Goal: Transaction & Acquisition: Purchase product/service

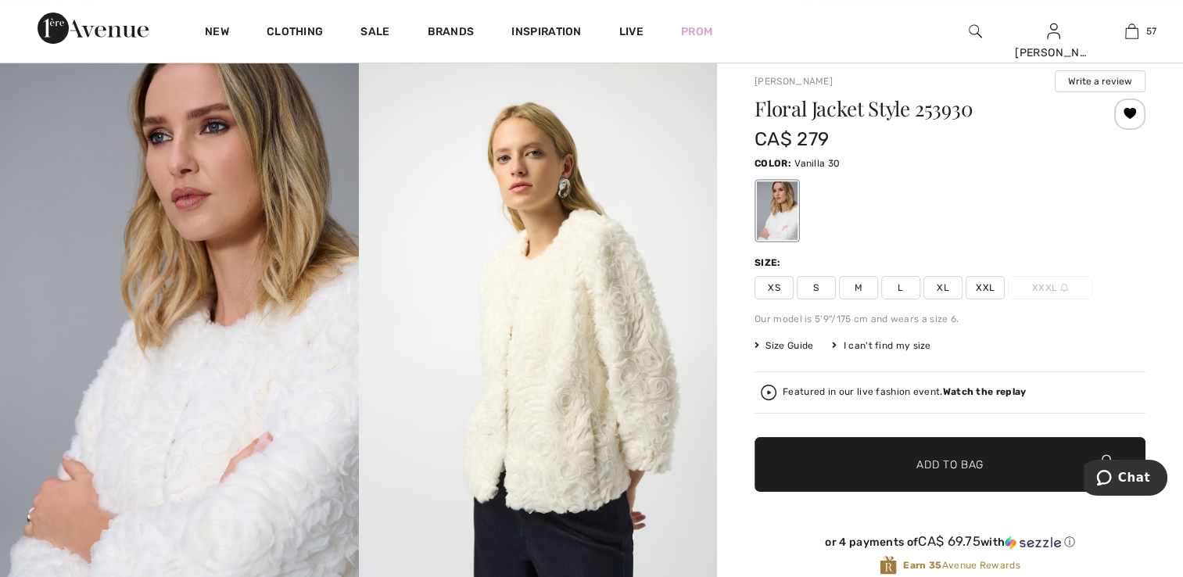
scroll to position [78, 0]
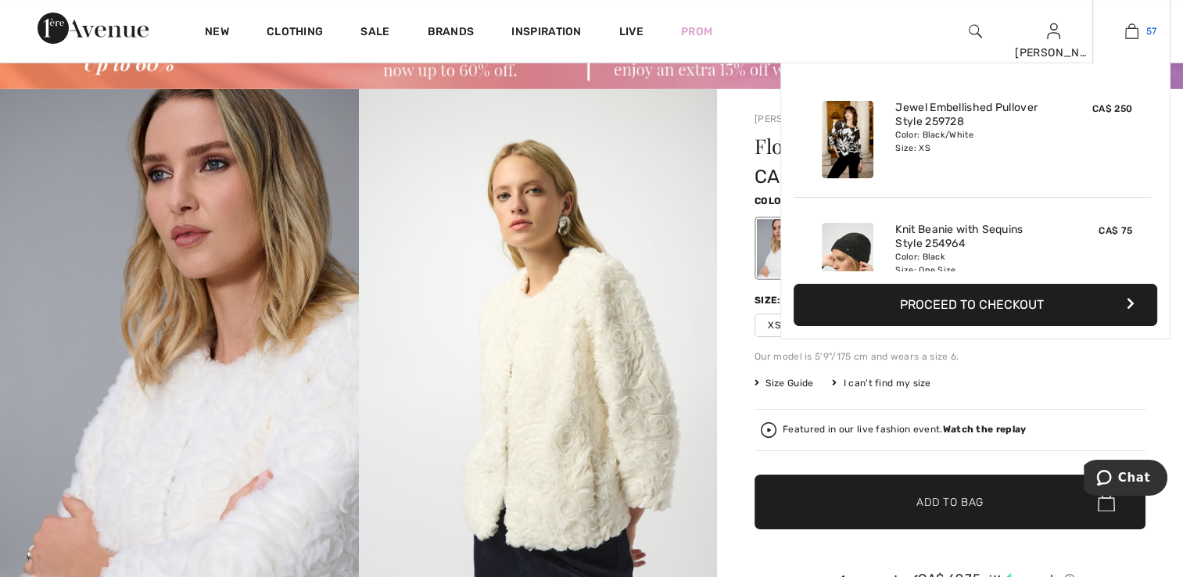
click at [1128, 31] on img at bounding box center [1131, 31] width 13 height 19
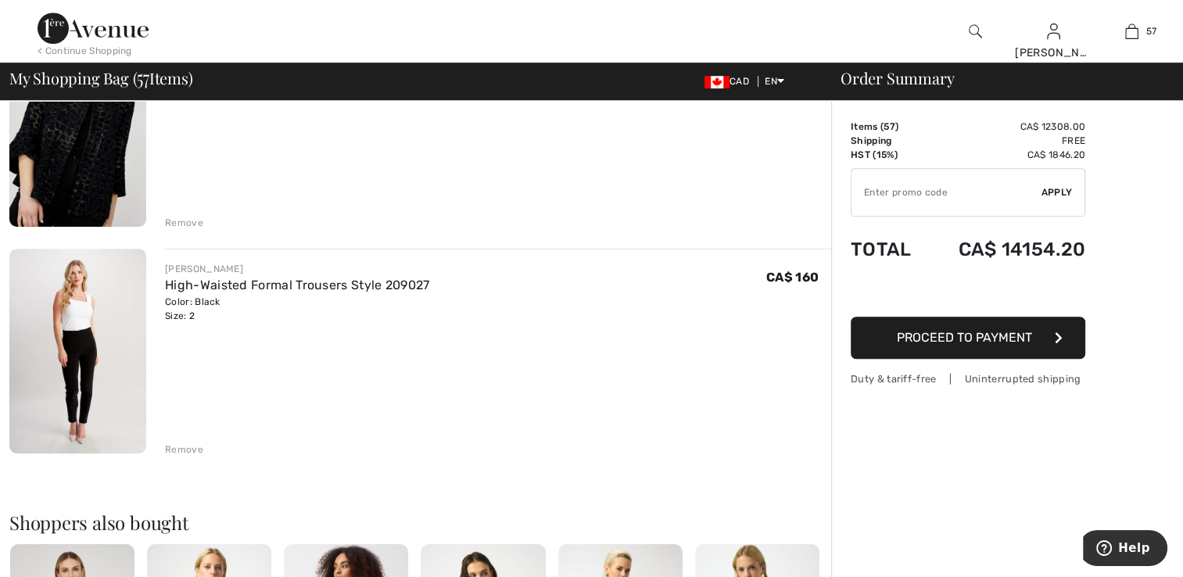
scroll to position [12665, 0]
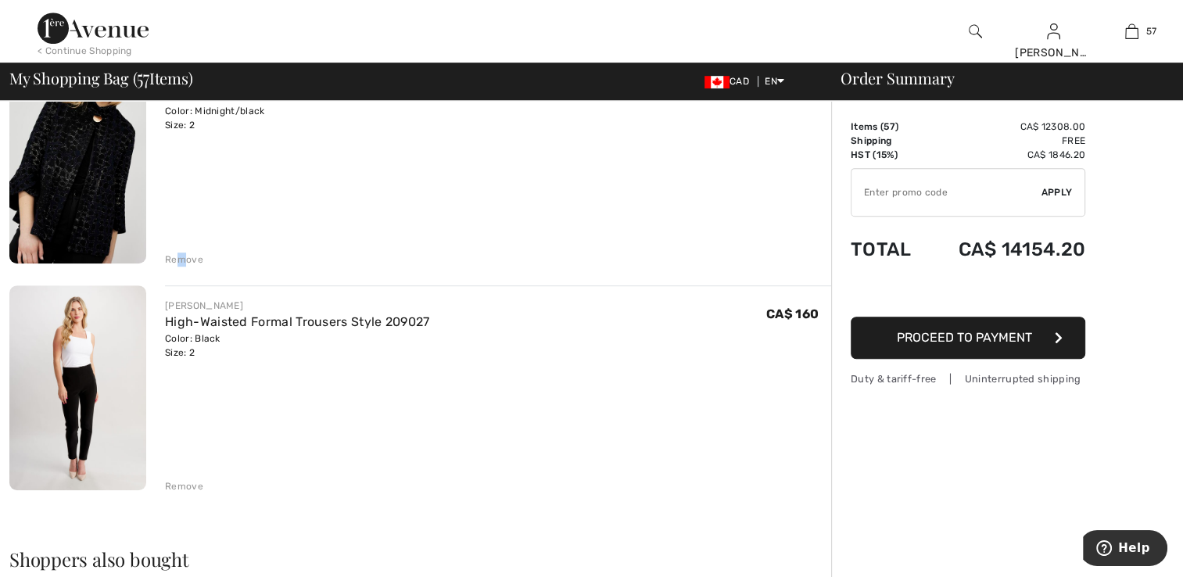
click at [181, 257] on div "Remove" at bounding box center [184, 260] width 38 height 14
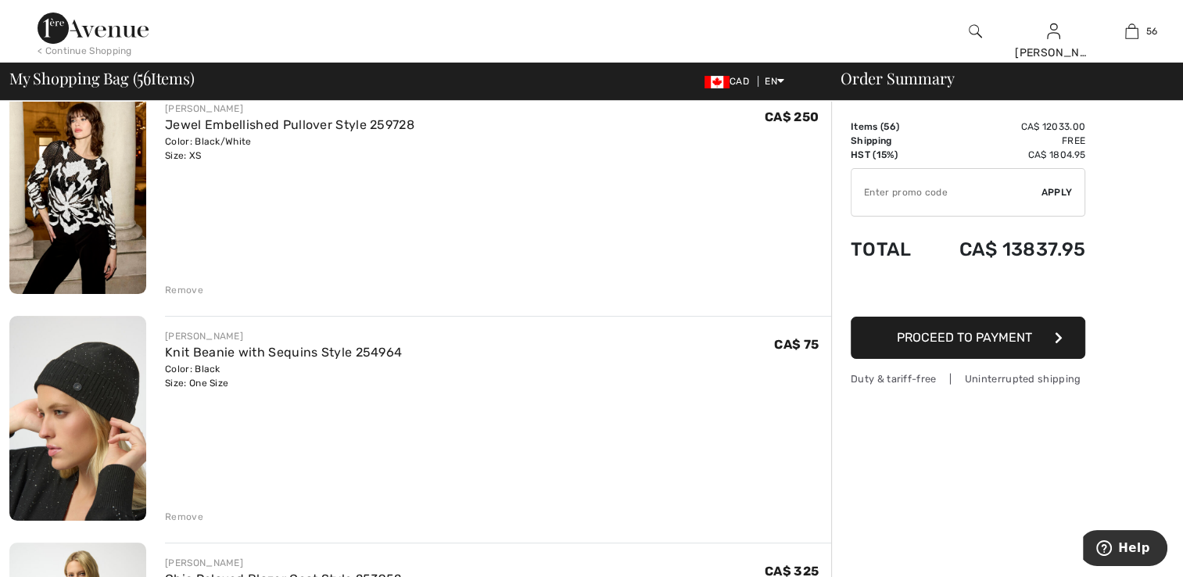
scroll to position [0, 0]
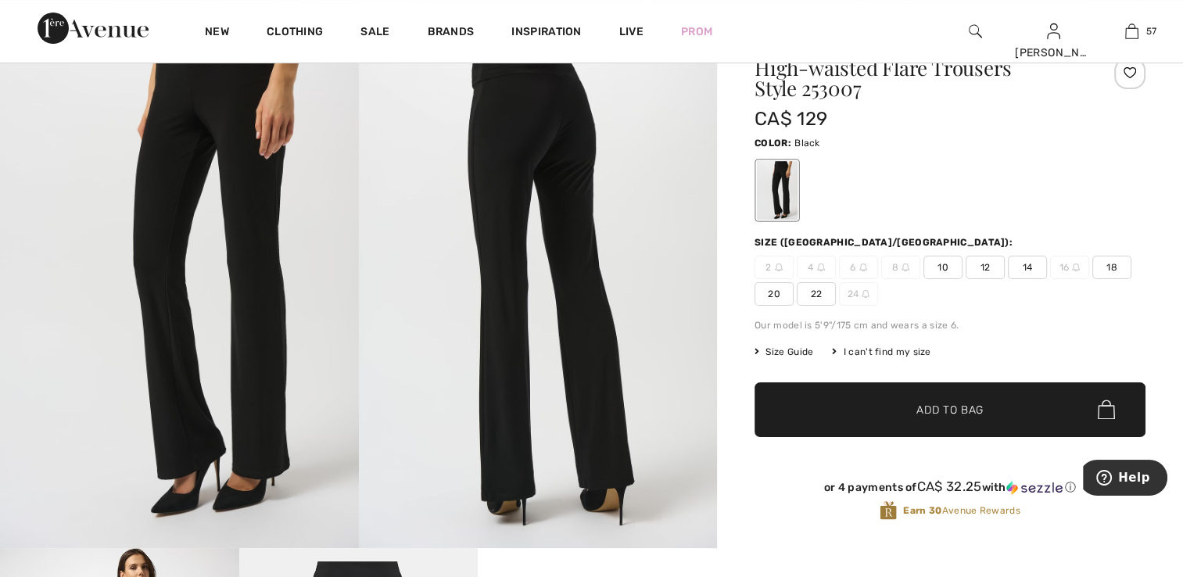
scroll to position [78, 0]
